Goal: Task Accomplishment & Management: Use online tool/utility

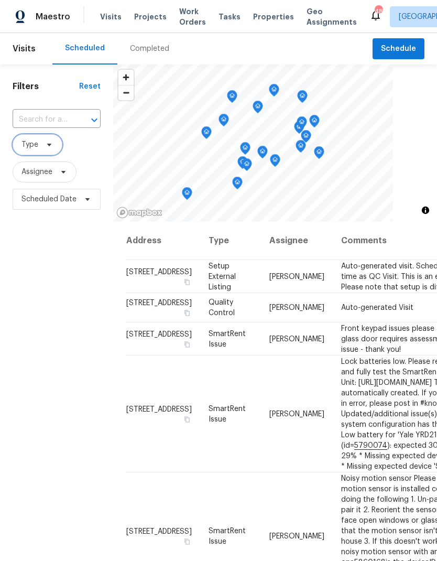
click at [52, 143] on icon at bounding box center [49, 144] width 8 height 8
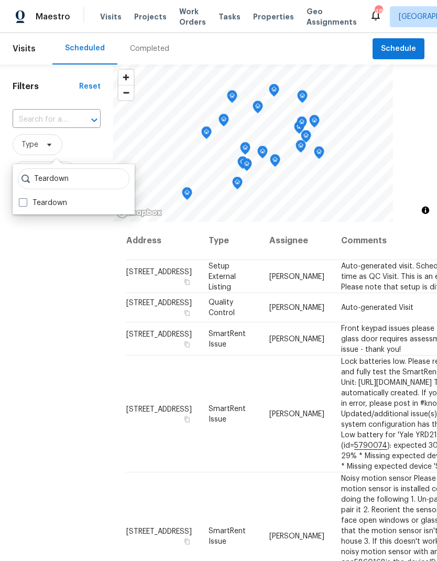
type input "Teardown"
click at [22, 194] on div "Teardown Teardown" at bounding box center [74, 189] width 122 height 50
click at [31, 203] on label "Teardown" at bounding box center [43, 203] width 48 height 10
click at [26, 203] on input "Teardown" at bounding box center [22, 201] width 7 height 7
checkbox input "true"
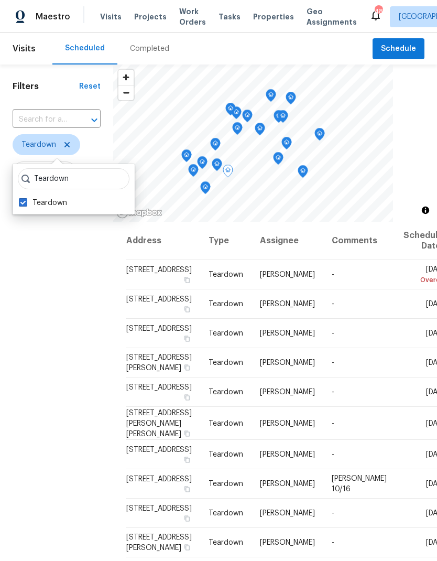
click at [0, 0] on icon at bounding box center [0, 0] width 0 height 0
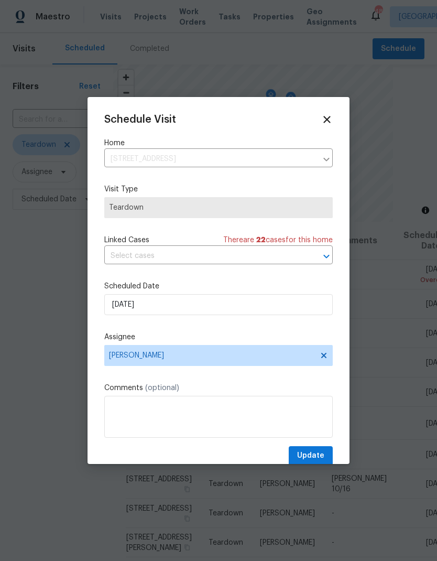
click at [132, 273] on div "Schedule Visit Home 1021 Villa Dr, Fort Worth, TX 76120 ​ Visit Type Teardown L…" at bounding box center [218, 290] width 228 height 352
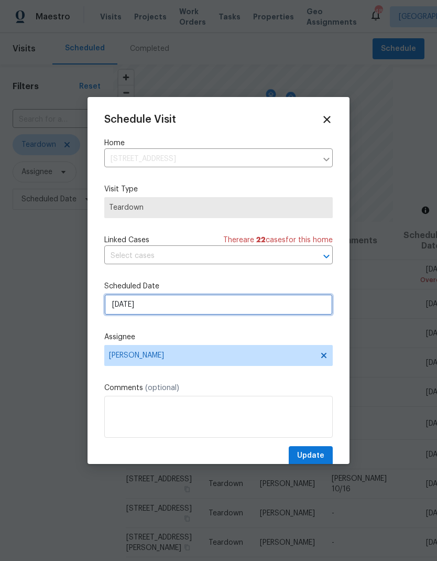
click at [132, 303] on input "10/12/2025" at bounding box center [218, 304] width 228 height 21
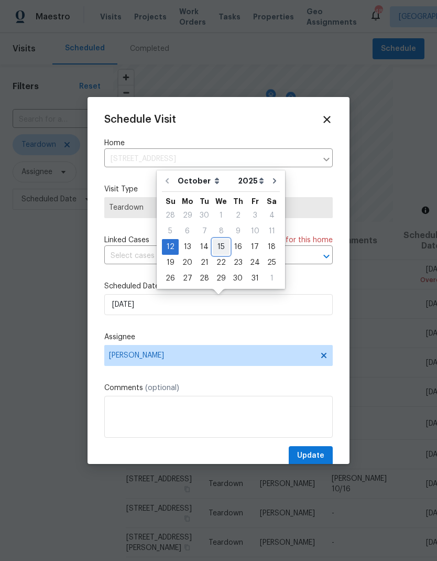
click at [220, 248] on div "15" at bounding box center [221, 246] width 17 height 15
type input "10/15/2025"
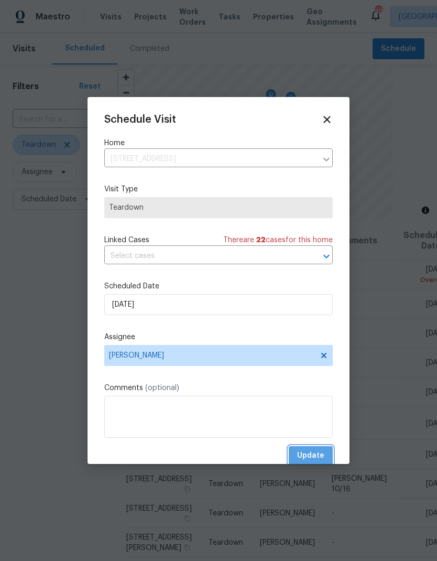
click at [312, 449] on button "Update" at bounding box center [311, 455] width 44 height 19
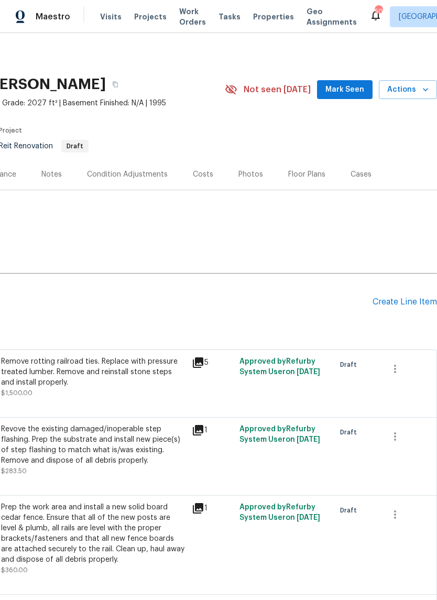
scroll to position [0, 155]
click at [402, 302] on div "Create Line Item" at bounding box center [405, 302] width 64 height 10
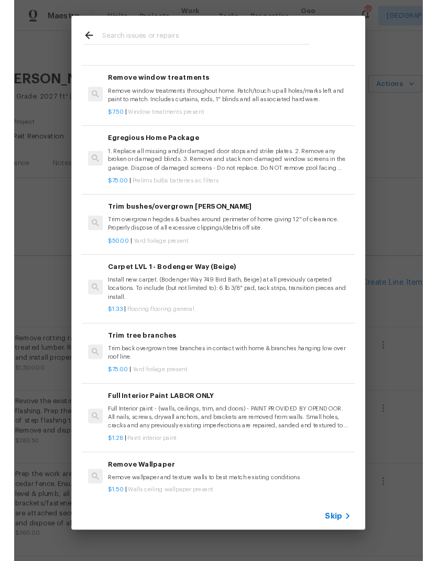
scroll to position [274, 0]
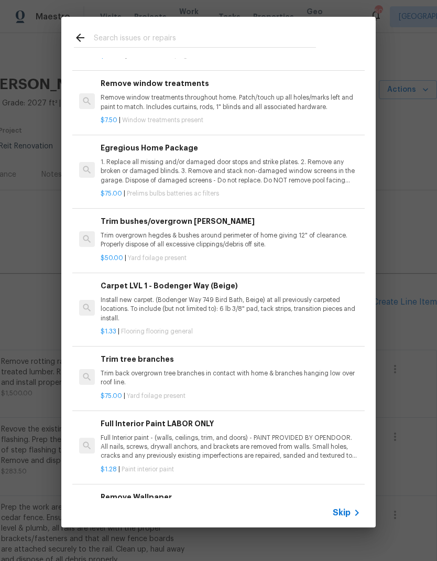
click at [144, 34] on input "text" at bounding box center [205, 39] width 222 height 16
type input "Range"
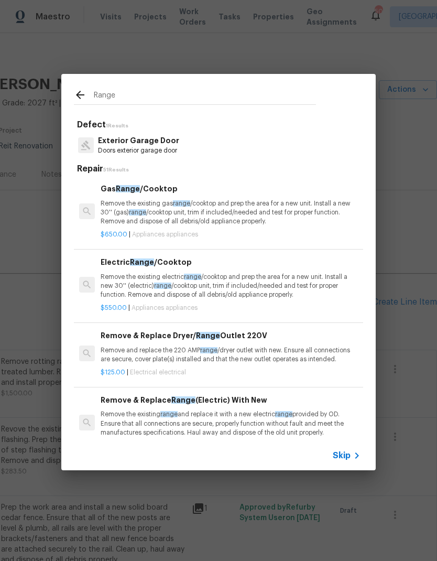
scroll to position [0, 0]
click at [298, 276] on p "Remove the existing electric range /cooktop and prep the area for a new unit. I…" at bounding box center [231, 286] width 260 height 27
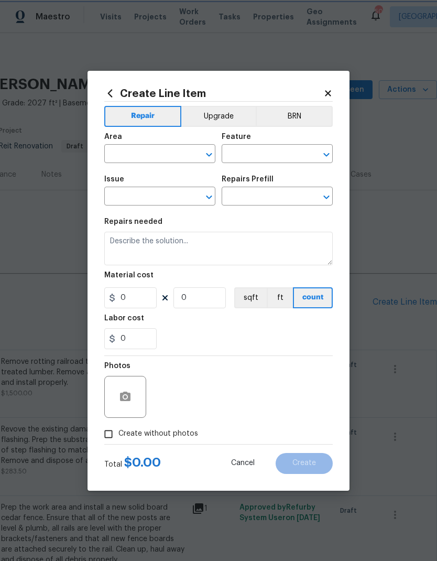
type input "Appliances"
type input "Electric Range/Cooktop $550.00"
type textarea "Remove the existing electric range/cooktop and prep the area for a new unit. In…"
type input "550"
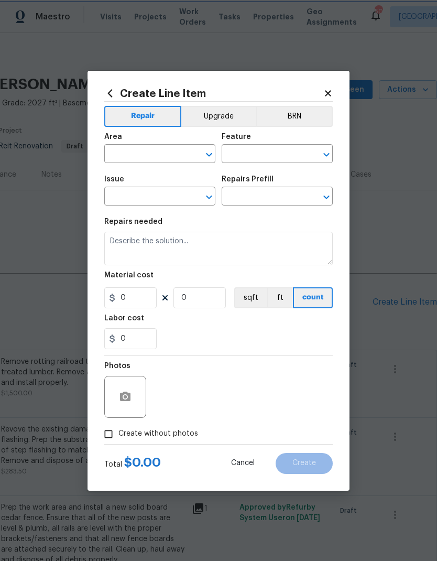
type input "1"
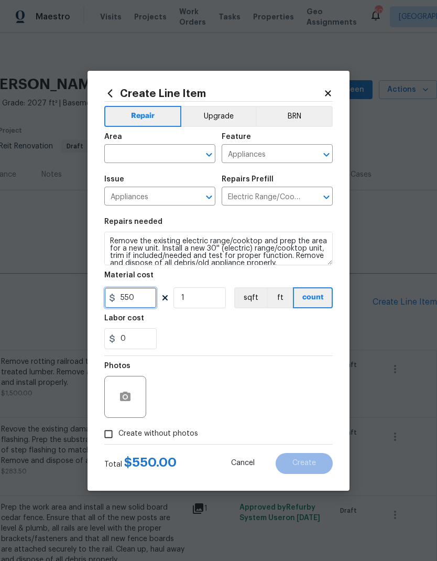
click at [146, 299] on input "550" at bounding box center [130, 297] width 52 height 21
type input "700"
click at [291, 326] on div "Labor cost" at bounding box center [218, 321] width 228 height 14
click at [180, 153] on input "text" at bounding box center [145, 155] width 82 height 16
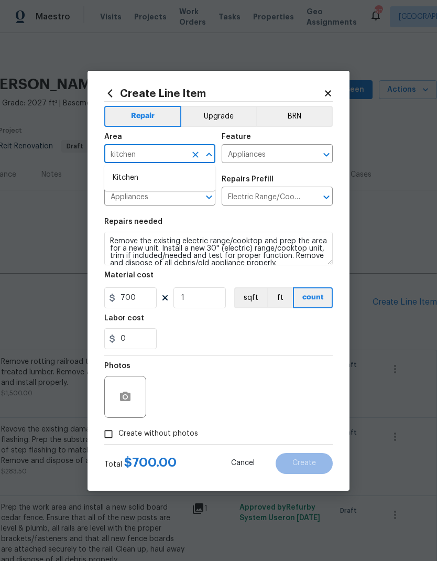
click at [130, 169] on li "Kitchen" at bounding box center [159, 177] width 111 height 17
type input "Kitchen"
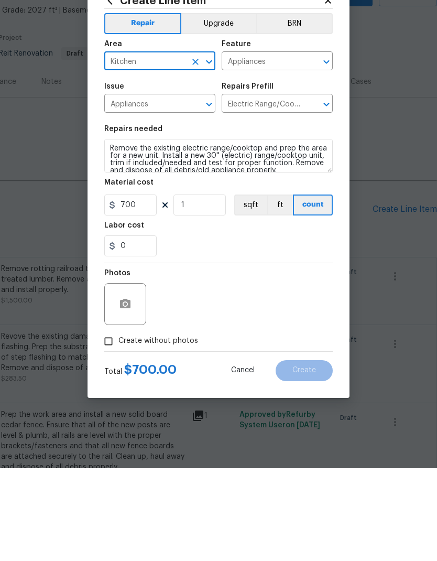
click at [107, 424] on input "Create without photos" at bounding box center [109, 434] width 20 height 20
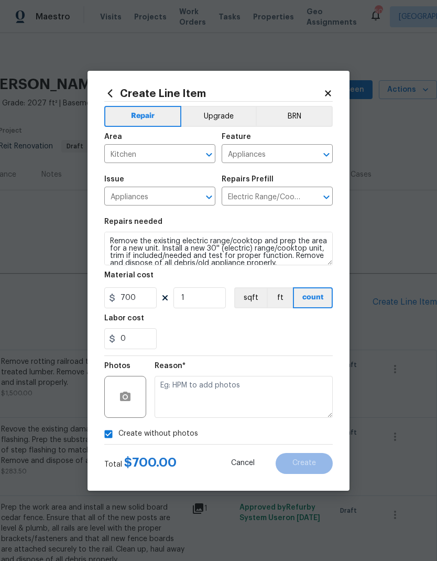
click at [110, 431] on input "Create without photos" at bounding box center [109, 434] width 20 height 20
checkbox input "false"
click at [124, 388] on button "button" at bounding box center [125, 396] width 25 height 25
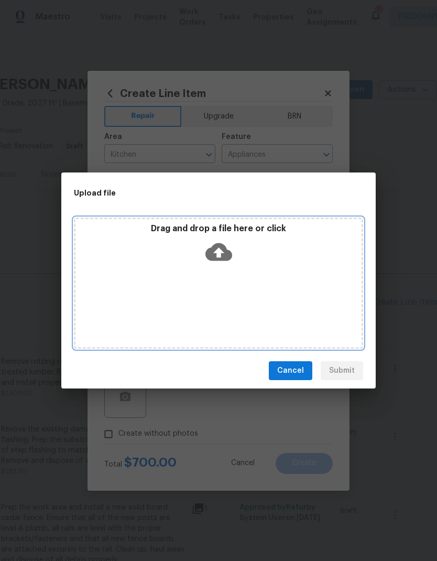
click at [214, 255] on icon at bounding box center [218, 252] width 27 height 18
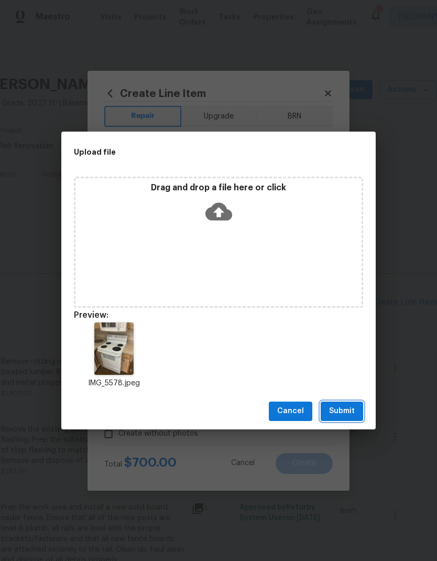
click at [343, 419] on button "Submit" at bounding box center [342, 410] width 42 height 19
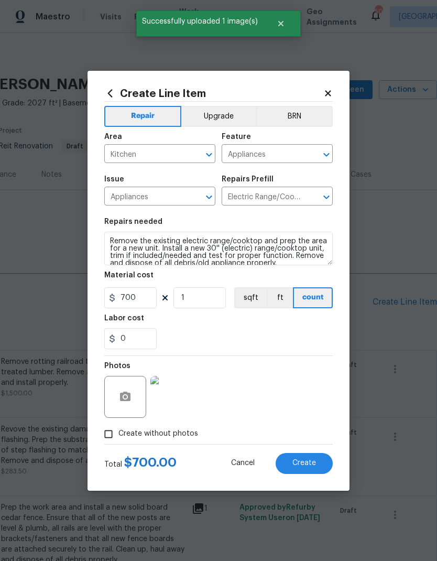
click at [307, 463] on span "Create" at bounding box center [304, 463] width 24 height 8
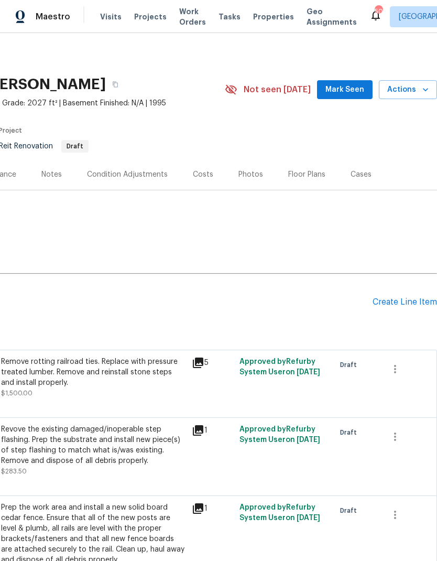
click at [397, 297] on div "Create Line Item" at bounding box center [405, 302] width 64 height 10
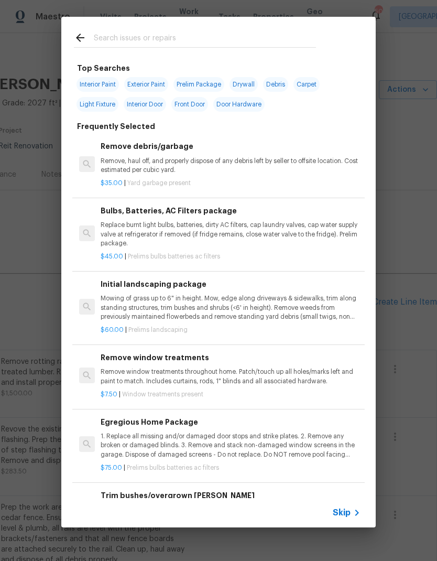
click at [170, 38] on input "text" at bounding box center [205, 39] width 222 height 16
type input "Clean"
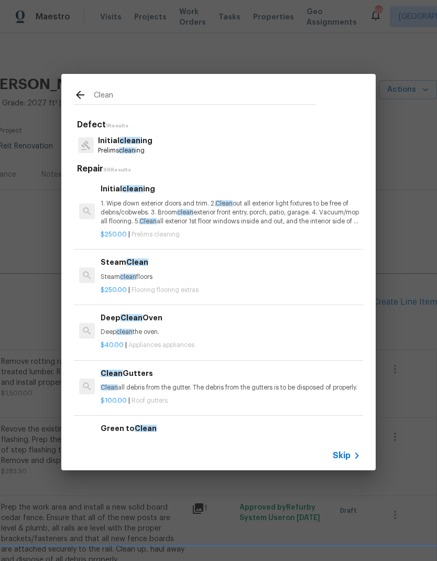
click at [122, 141] on span "clean" at bounding box center [129, 140] width 21 height 7
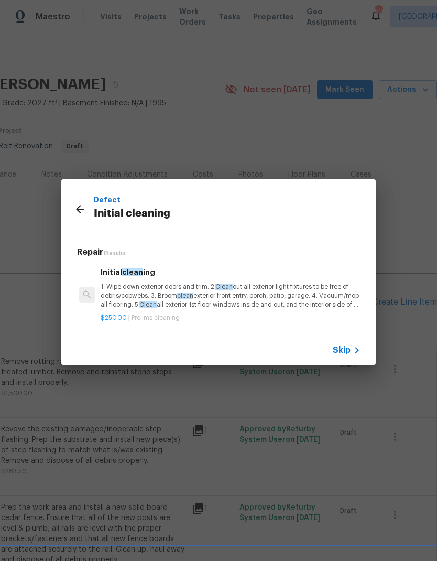
click at [132, 293] on p "1. Wipe down exterior doors and trim. 2. Clean out all exterior light fixtures …" at bounding box center [231, 295] width 260 height 27
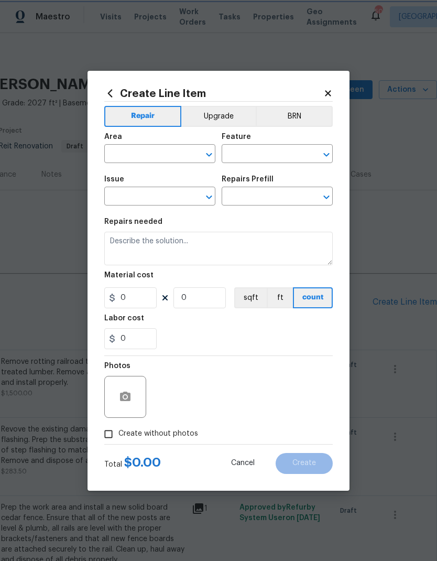
type input "Home Readiness Packages"
type input "Initial cleaning"
type input "Initial cleaning $250.00"
type textarea "1. Wipe down exterior doors and trim. 2. Clean out all exterior light fixtures …"
type input "250"
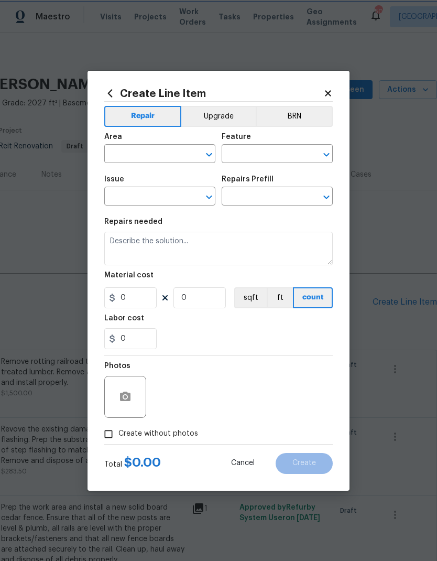
type input "1"
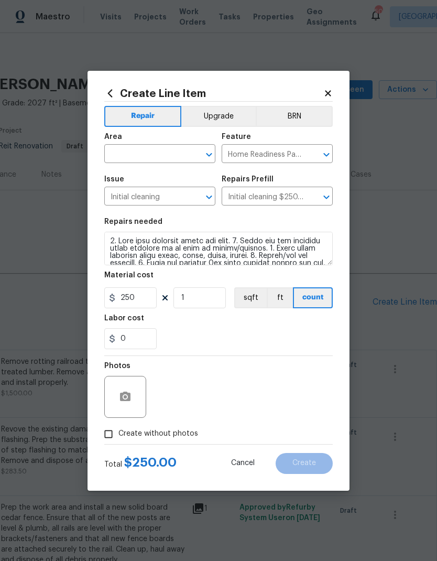
click at [137, 147] on input "text" at bounding box center [145, 155] width 82 height 16
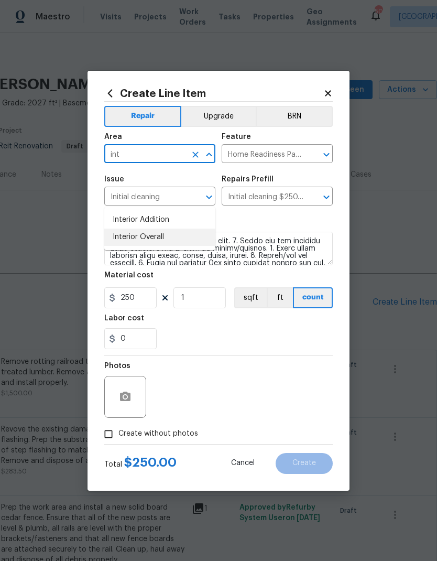
click at [127, 228] on li "Interior Overall" at bounding box center [159, 236] width 111 height 17
type input "Interior Overall"
click at [324, 333] on div "0" at bounding box center [218, 338] width 228 height 21
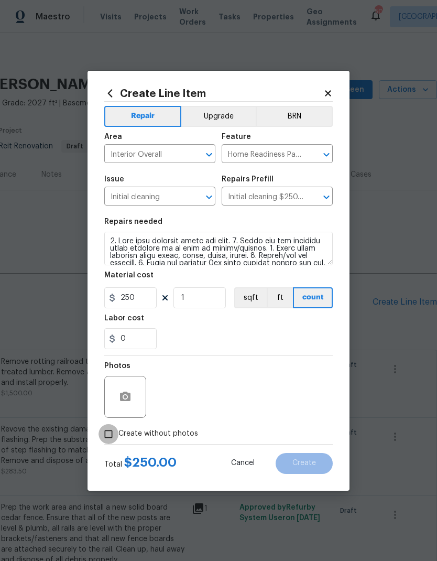
click at [109, 442] on input "Create without photos" at bounding box center [109, 434] width 20 height 20
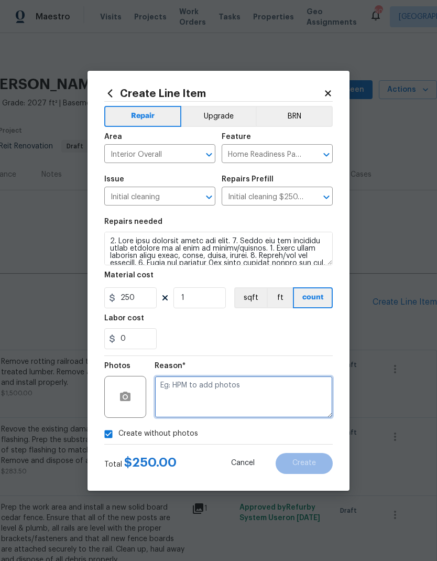
click at [289, 394] on textarea at bounding box center [244, 397] width 178 height 42
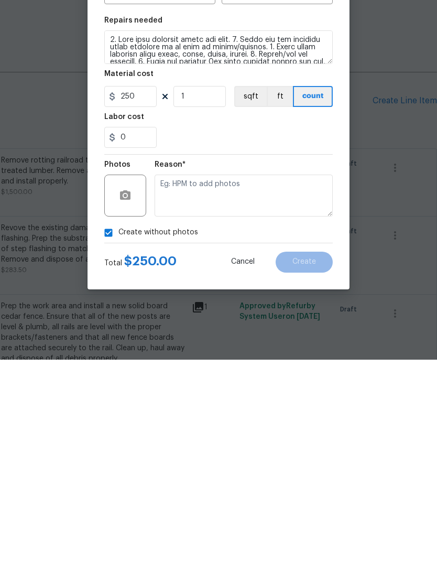
click at [112, 424] on input "Create without photos" at bounding box center [109, 434] width 20 height 20
checkbox input "false"
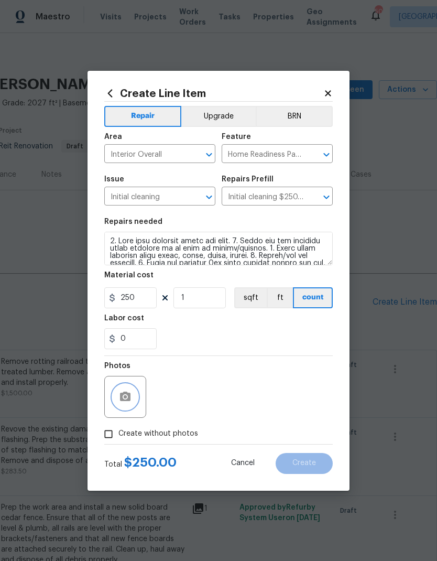
click at [133, 398] on button "button" at bounding box center [125, 396] width 25 height 25
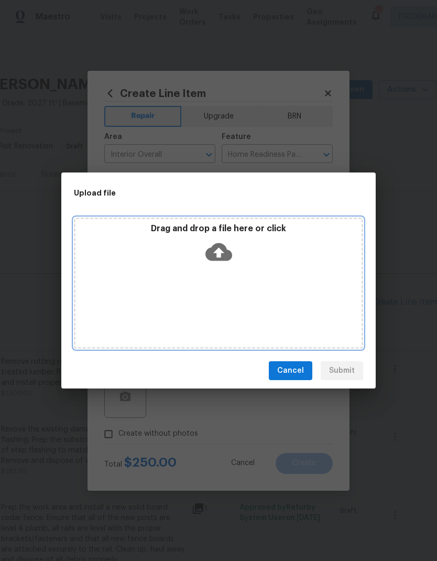
click at [226, 259] on icon at bounding box center [218, 252] width 27 height 18
